Goal: Transaction & Acquisition: Purchase product/service

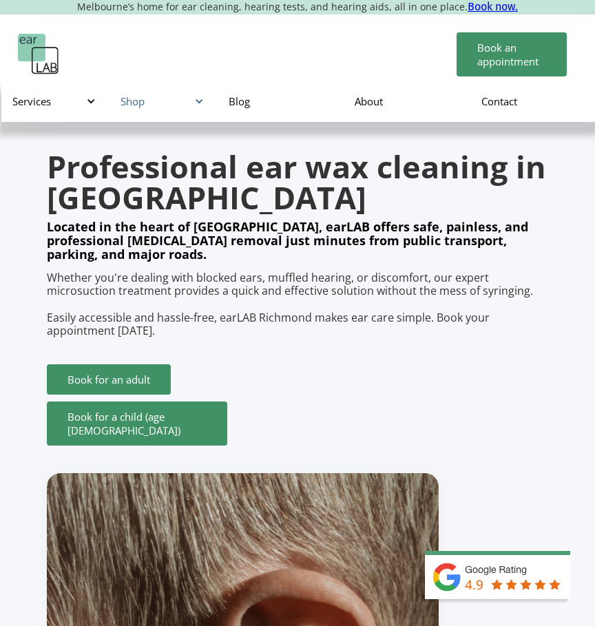
click at [150, 99] on div "Shop" at bounding box center [161, 101] width 81 height 14
